Goal: Find specific page/section: Find specific page/section

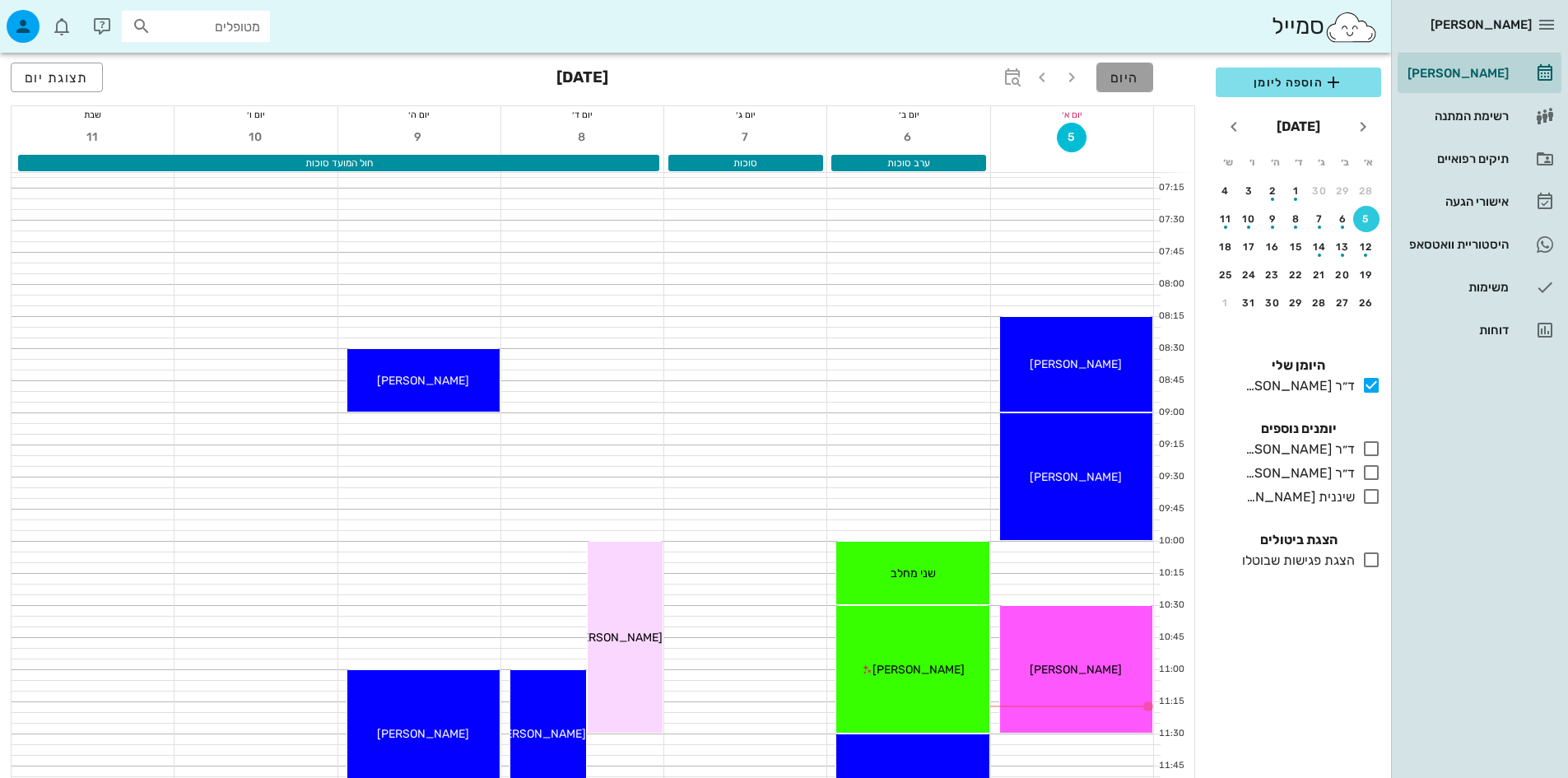
click at [1137, 85] on span "היום" at bounding box center [1125, 78] width 29 height 16
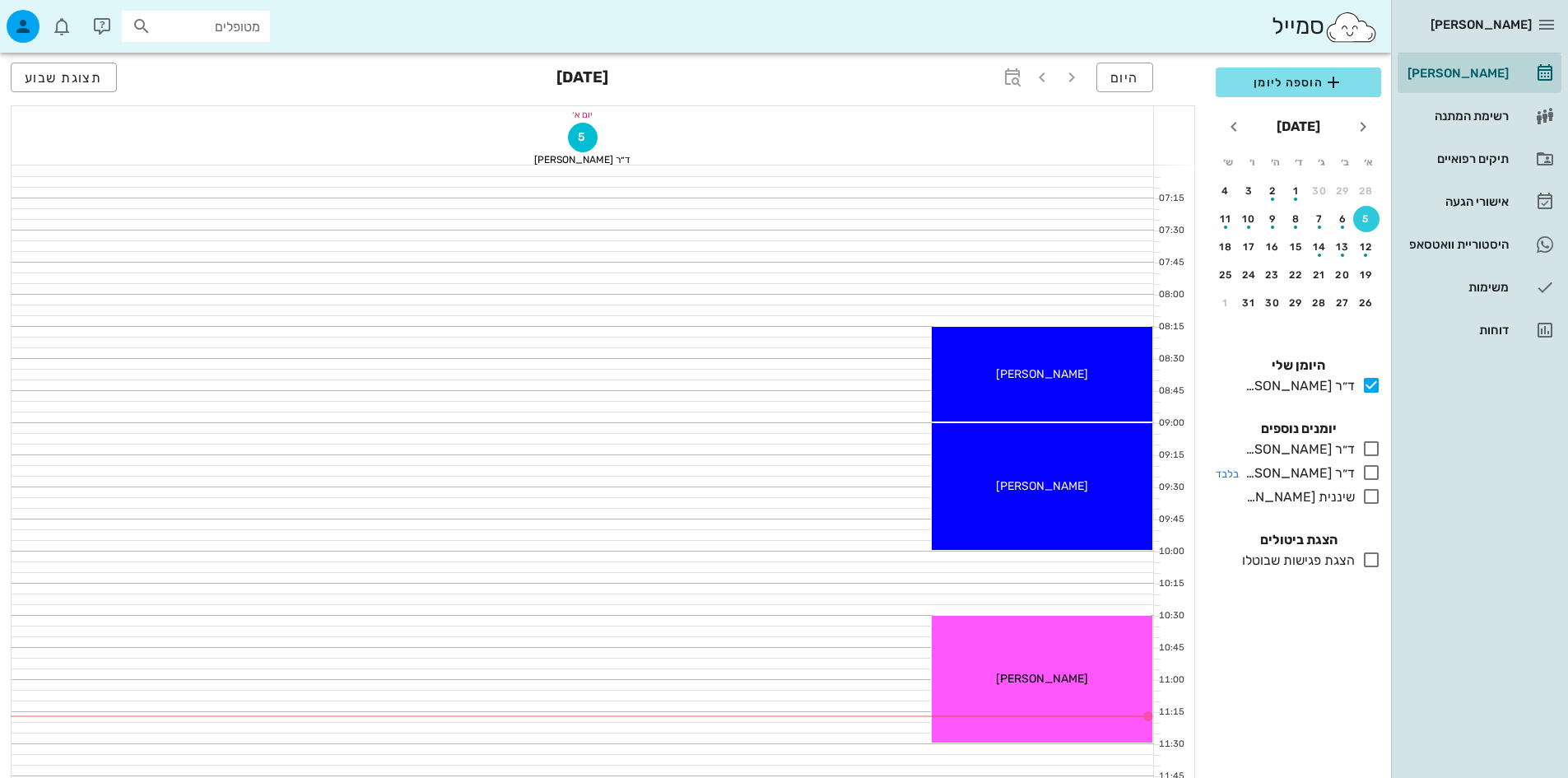
click at [1370, 474] on icon at bounding box center [1372, 472] width 20 height 20
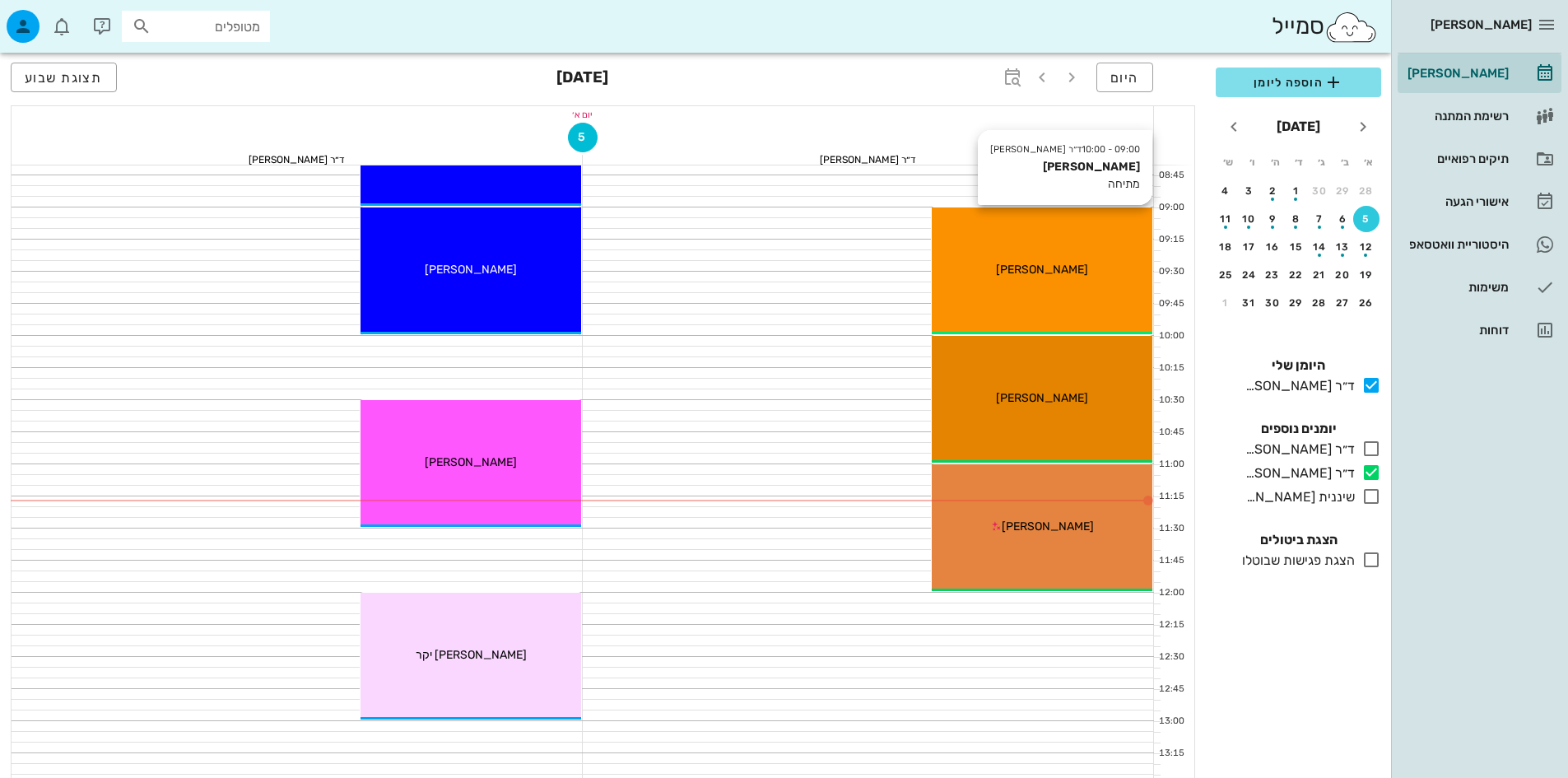
scroll to position [247, 0]
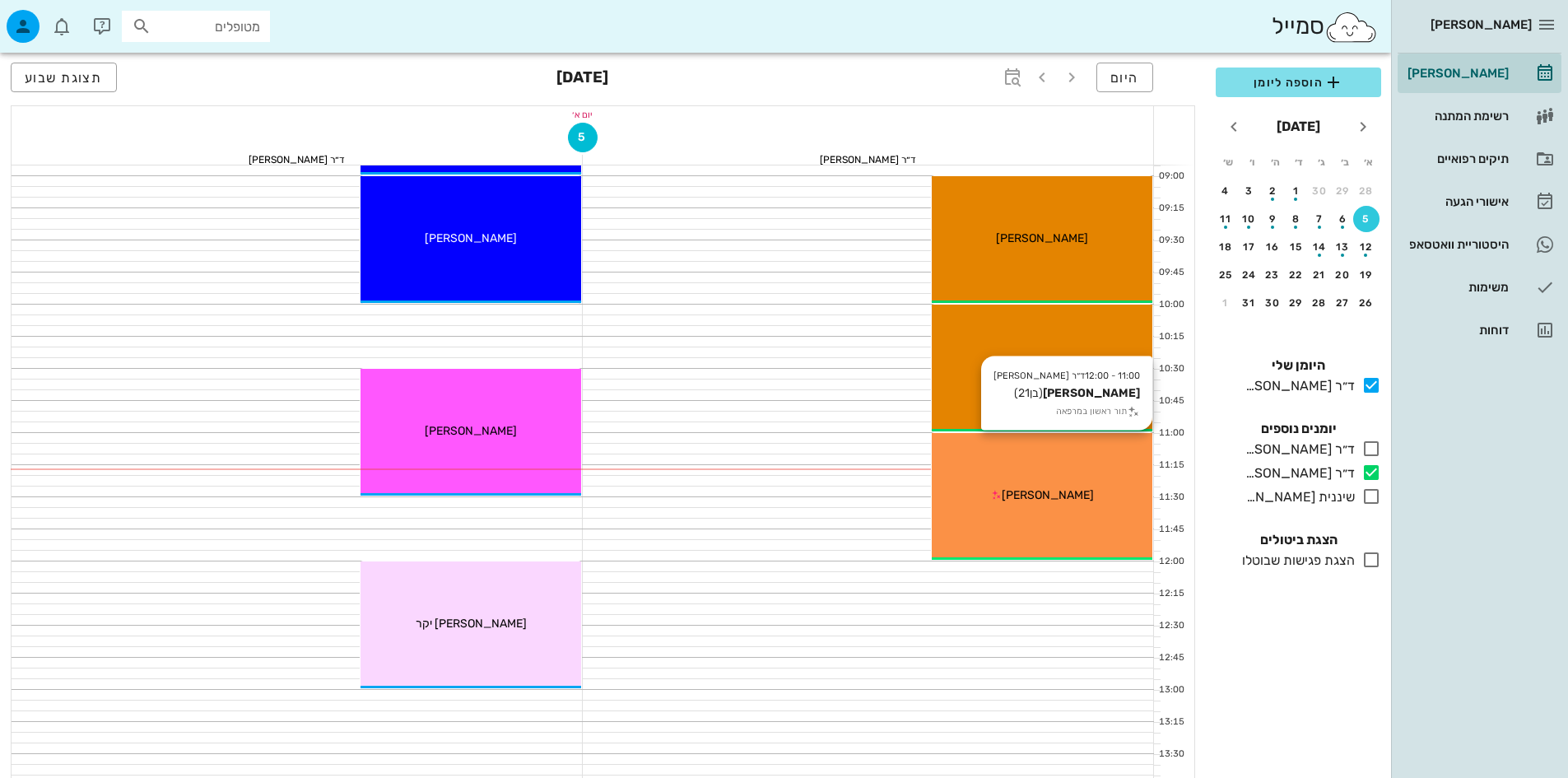
click at [1042, 487] on div "[PERSON_NAME]" at bounding box center [1042, 495] width 221 height 18
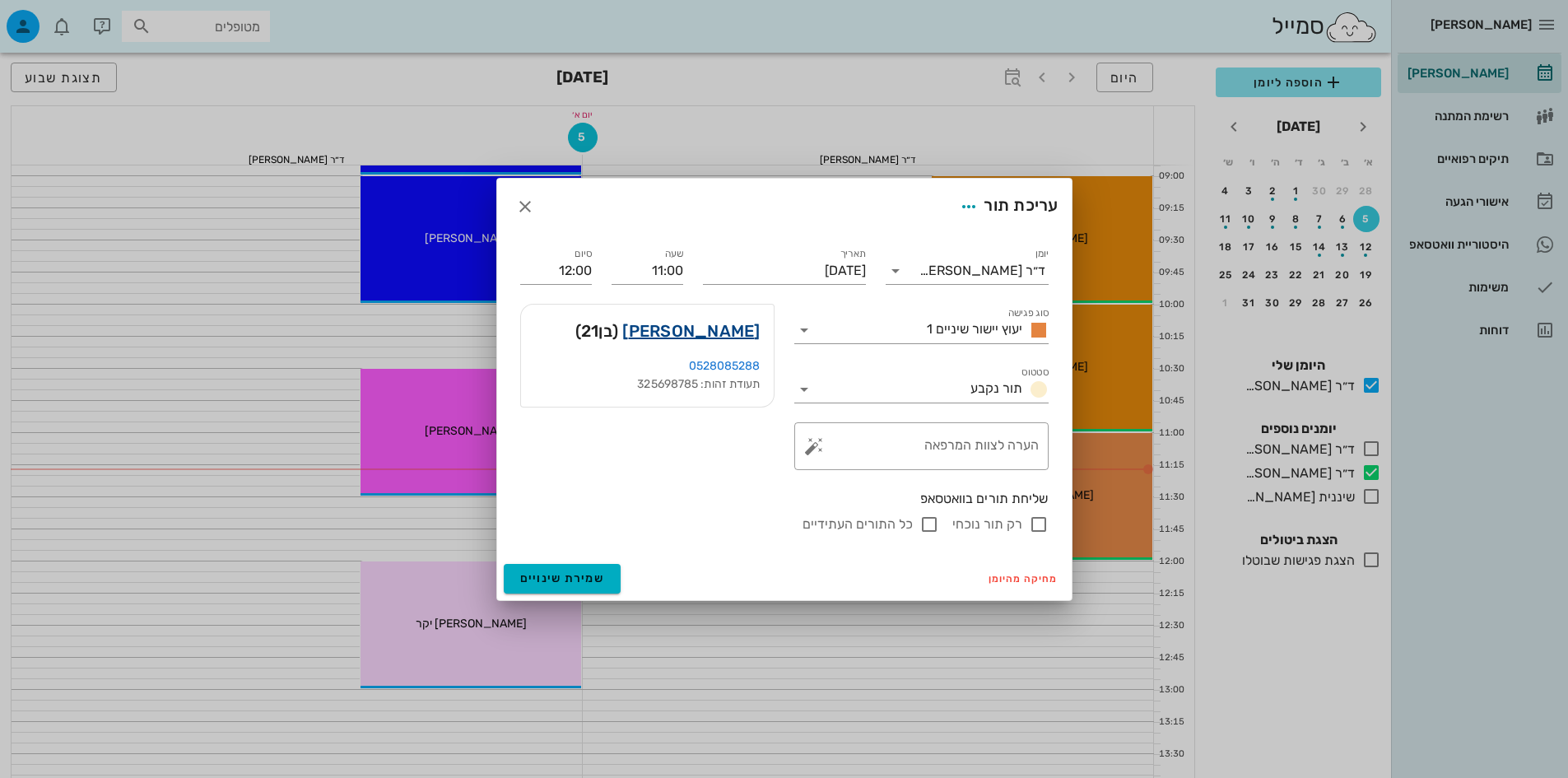
click at [718, 325] on link "[PERSON_NAME]" at bounding box center [690, 330] width 138 height 26
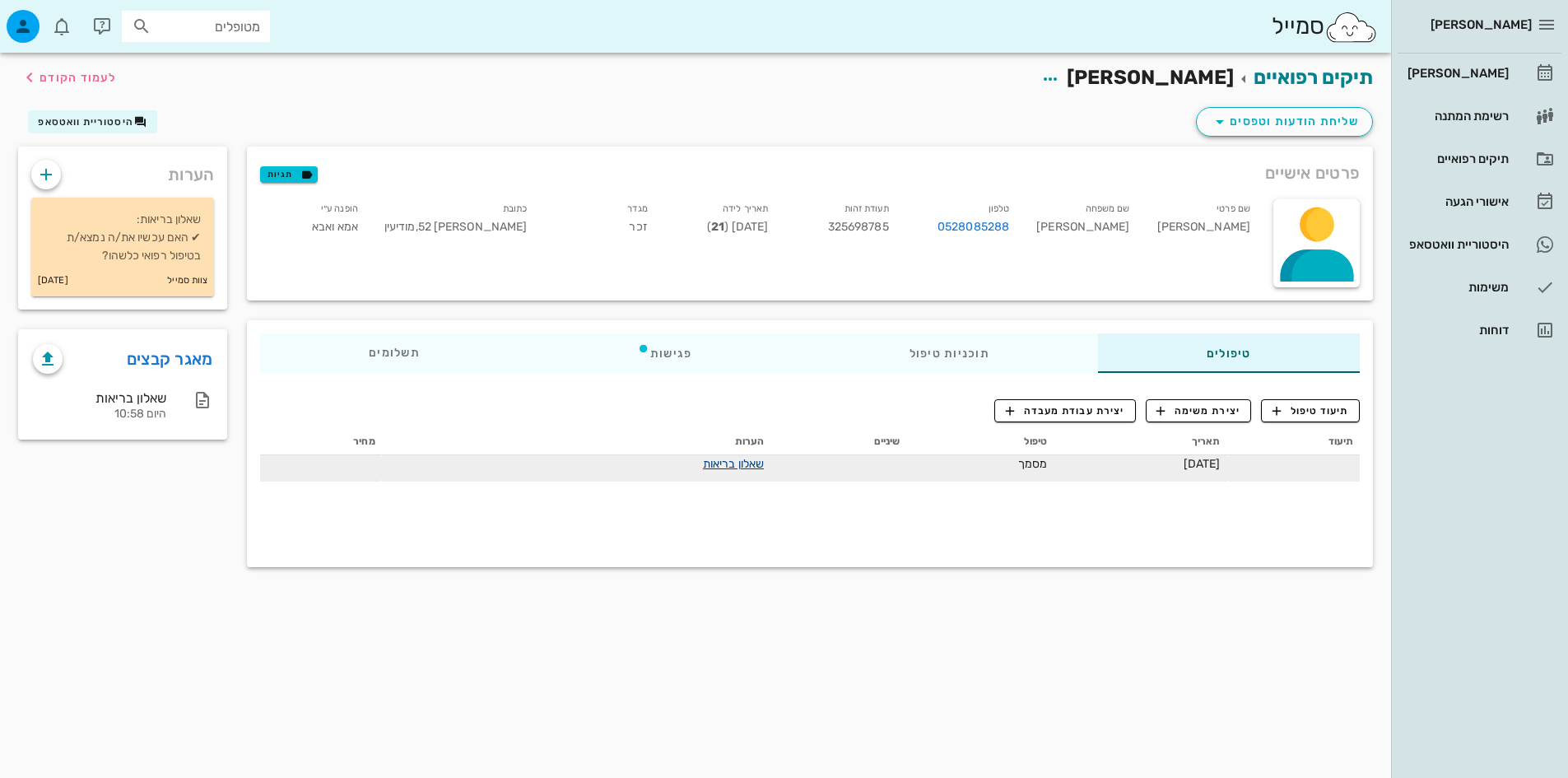
click at [703, 462] on link "שאלון בריאות" at bounding box center [733, 464] width 61 height 14
